Goal: Find specific page/section: Find specific page/section

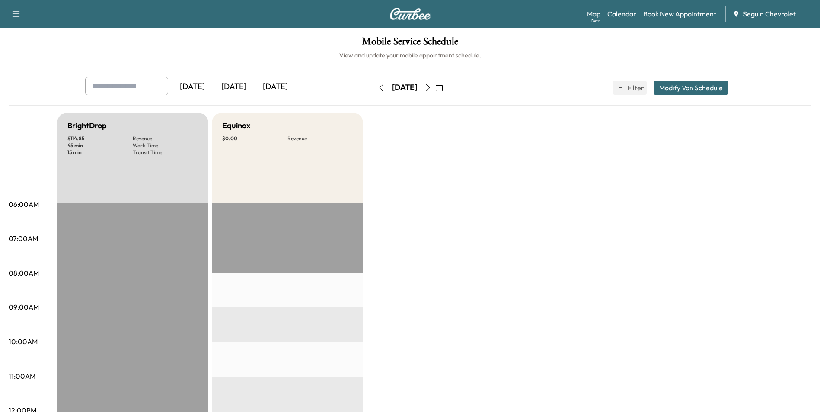
click at [599, 16] on link "Map Beta" at bounding box center [593, 14] width 13 height 10
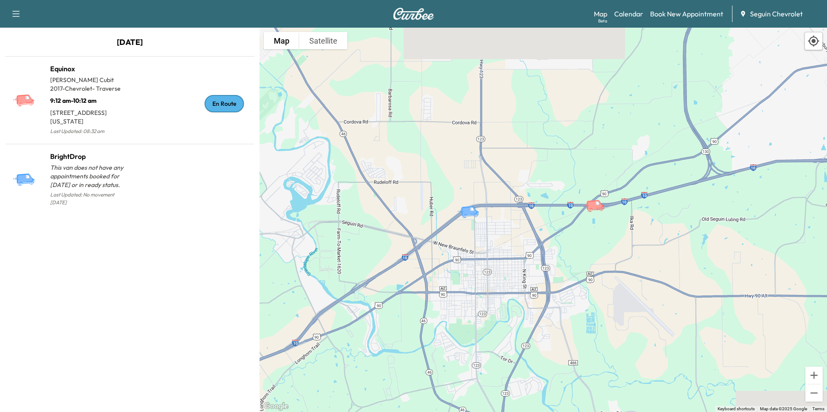
drag, startPoint x: 703, startPoint y: 206, endPoint x: 539, endPoint y: 204, distance: 163.8
click at [539, 204] on div "To activate drag with keyboard, press Alt + Enter. Once in keyboard drag state,…" at bounding box center [542, 220] width 567 height 385
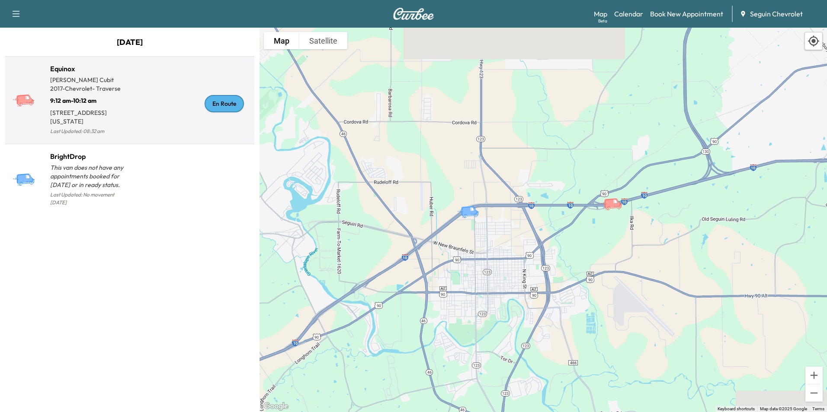
click at [149, 106] on div "En Route" at bounding box center [190, 103] width 121 height 67
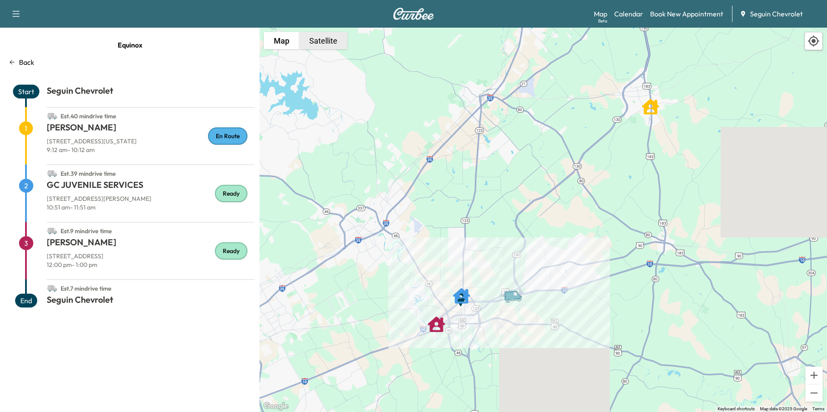
click at [323, 47] on button "Satellite" at bounding box center [323, 40] width 48 height 17
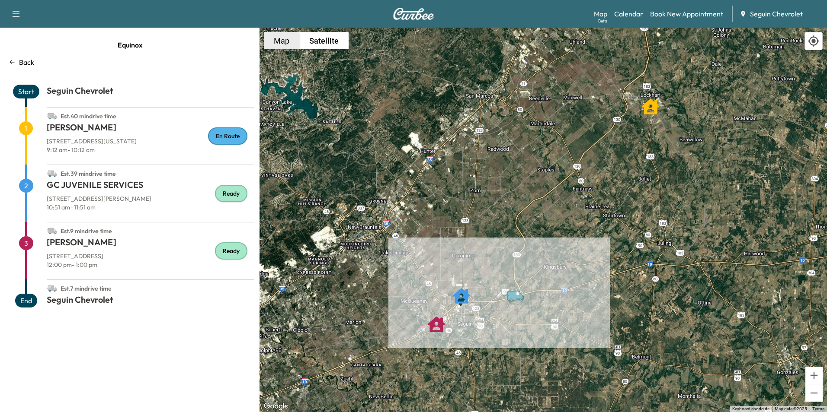
click at [288, 38] on button "Map" at bounding box center [281, 40] width 35 height 17
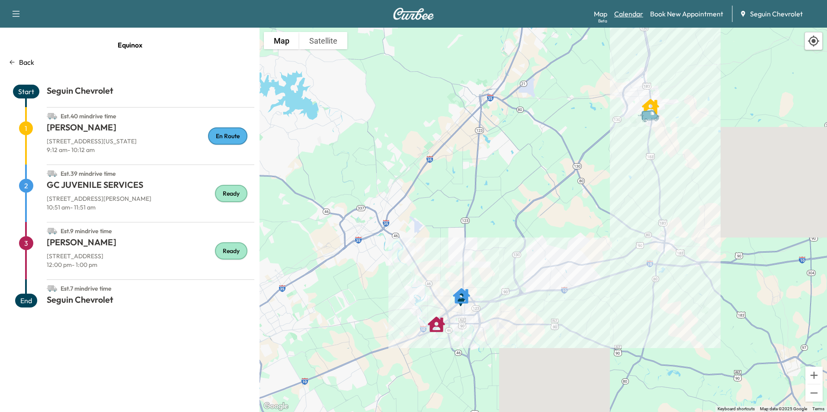
click at [626, 16] on link "Calendar" at bounding box center [628, 14] width 29 height 10
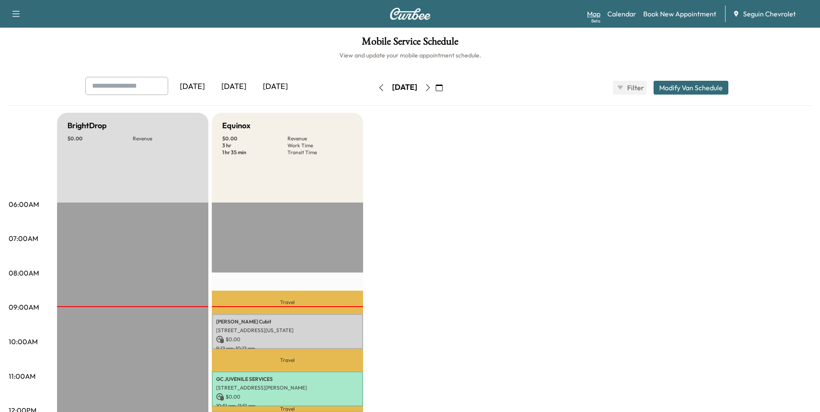
click at [594, 16] on link "Map Beta" at bounding box center [593, 14] width 13 height 10
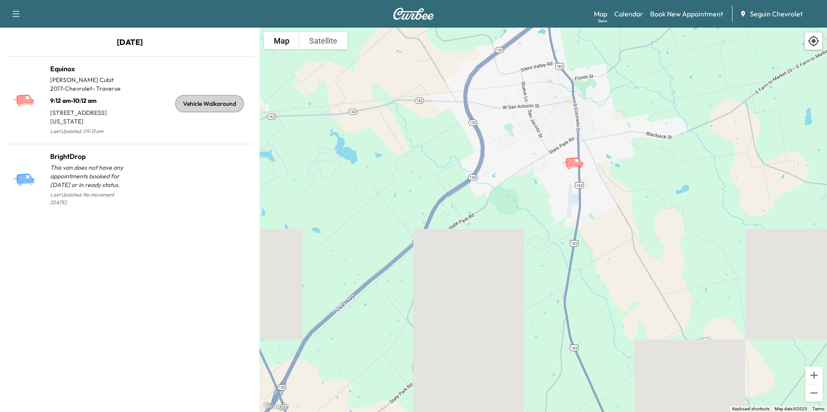
drag, startPoint x: 637, startPoint y: 121, endPoint x: 582, endPoint y: 304, distance: 190.9
click at [582, 304] on div "To activate drag with keyboard, press Alt + Enter. Once in keyboard drag state,…" at bounding box center [542, 220] width 567 height 385
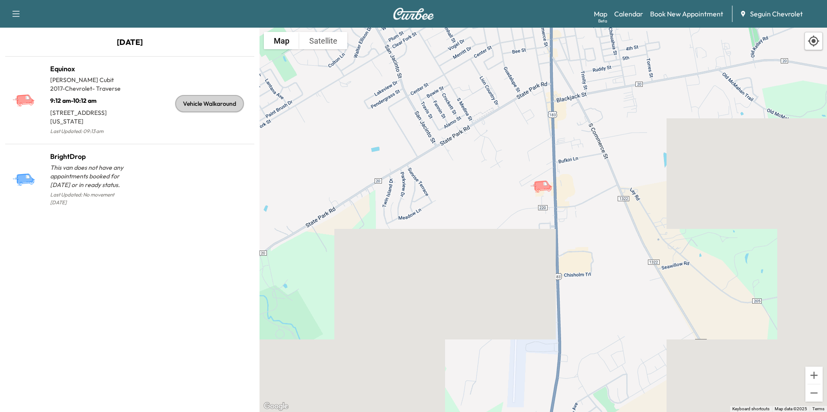
drag, startPoint x: 593, startPoint y: 128, endPoint x: 526, endPoint y: 281, distance: 166.7
click at [526, 281] on div "To activate drag with keyboard, press Alt + Enter. Once in keyboard drag state,…" at bounding box center [542, 220] width 567 height 385
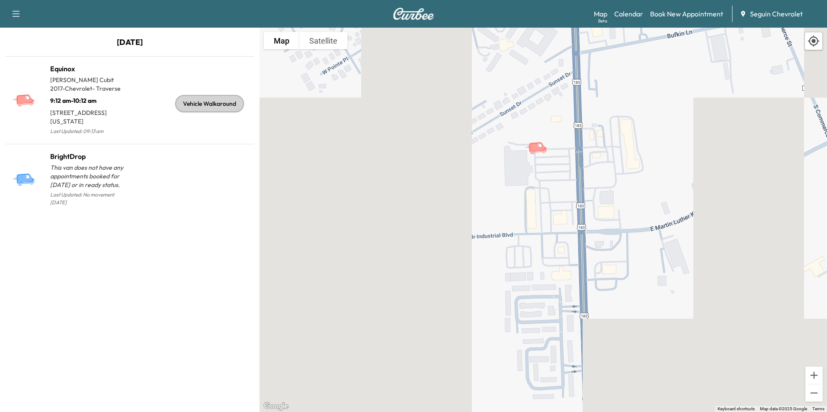
drag, startPoint x: 555, startPoint y: 153, endPoint x: 488, endPoint y: 301, distance: 162.9
click at [488, 301] on div "To activate drag with keyboard, press Alt + Enter. Once in keyboard drag state,…" at bounding box center [542, 220] width 567 height 385
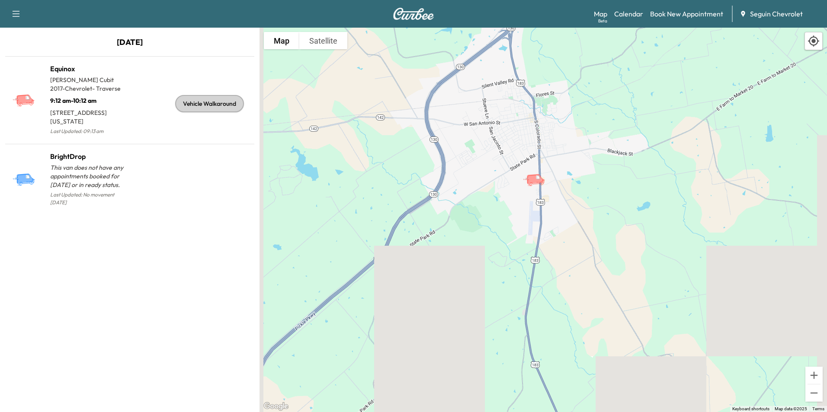
drag, startPoint x: 491, startPoint y: 271, endPoint x: 535, endPoint y: 185, distance: 96.5
click at [535, 185] on icon "Equinox" at bounding box center [537, 179] width 30 height 15
click at [632, 11] on link "Calendar" at bounding box center [628, 14] width 29 height 10
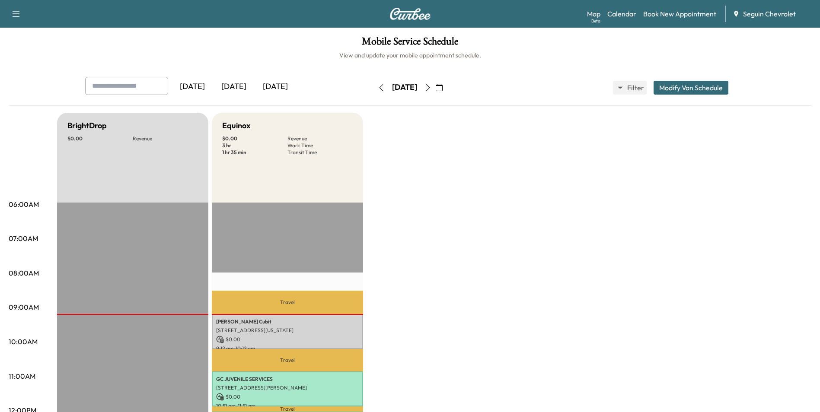
click at [430, 89] on icon "button" at bounding box center [428, 87] width 4 height 7
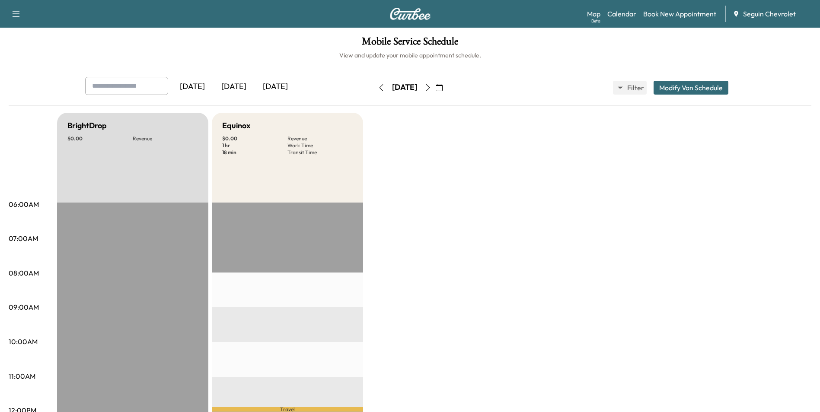
click at [431, 88] on icon "button" at bounding box center [428, 87] width 7 height 7
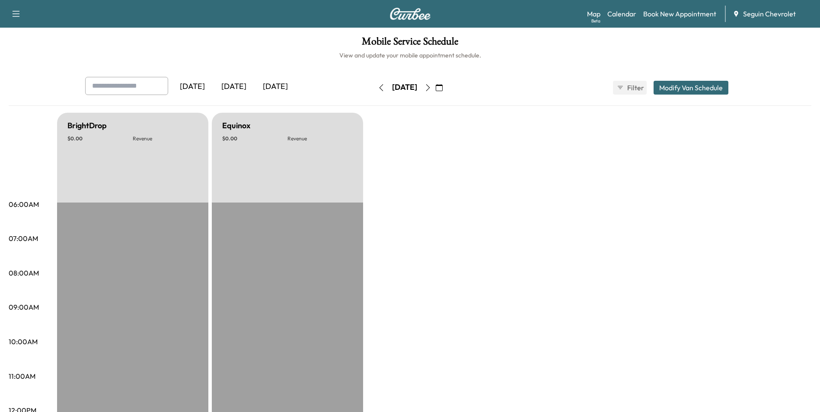
click at [435, 83] on button "button" at bounding box center [428, 88] width 15 height 14
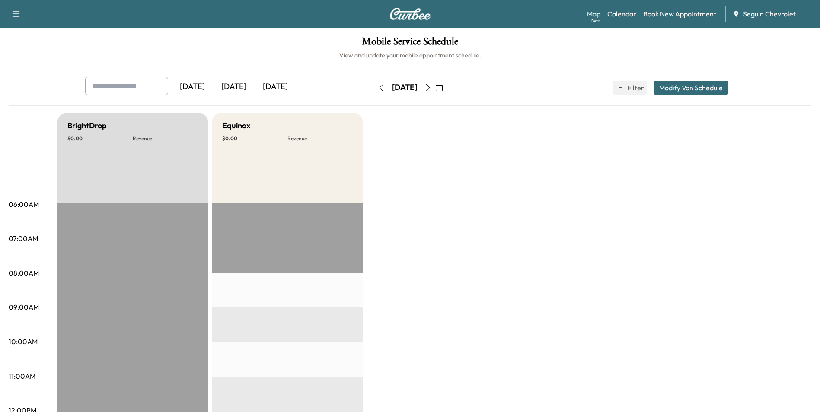
click at [431, 89] on icon "button" at bounding box center [428, 87] width 7 height 7
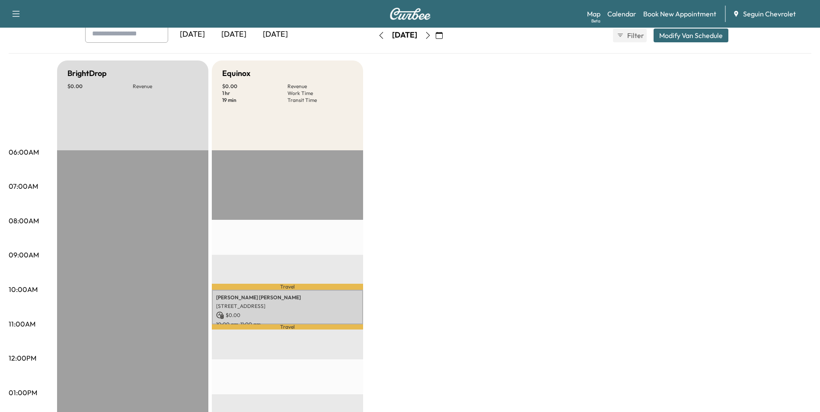
scroll to position [43, 0]
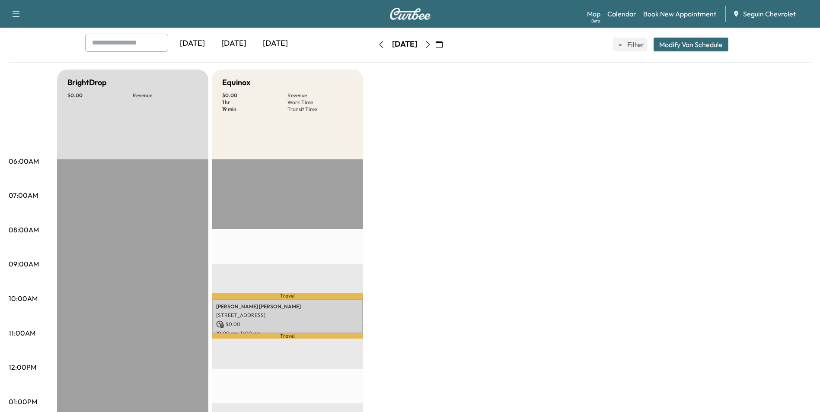
click at [431, 46] on icon "button" at bounding box center [428, 44] width 7 height 7
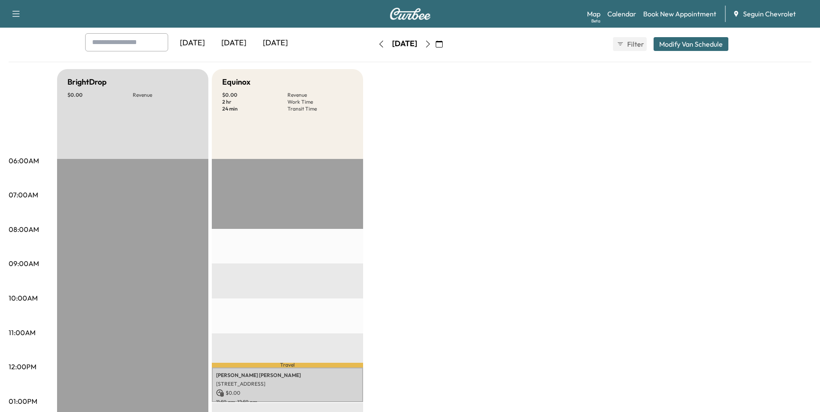
scroll to position [43, 0]
click at [435, 48] on button "button" at bounding box center [428, 45] width 15 height 14
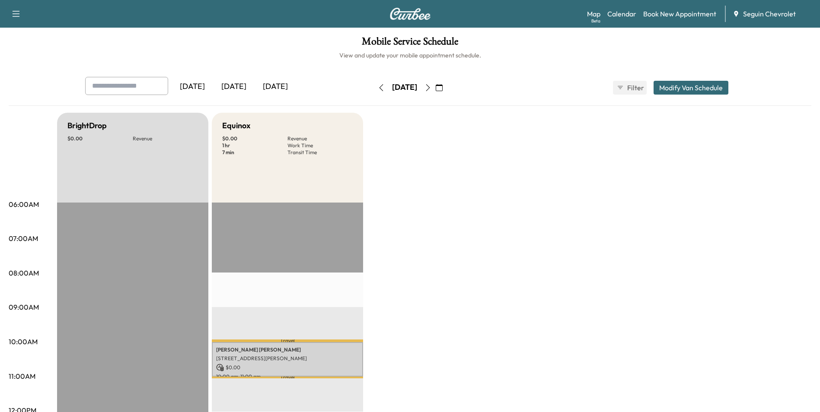
click at [431, 86] on icon "button" at bounding box center [428, 87] width 7 height 7
